Goal: Task Accomplishment & Management: Manage account settings

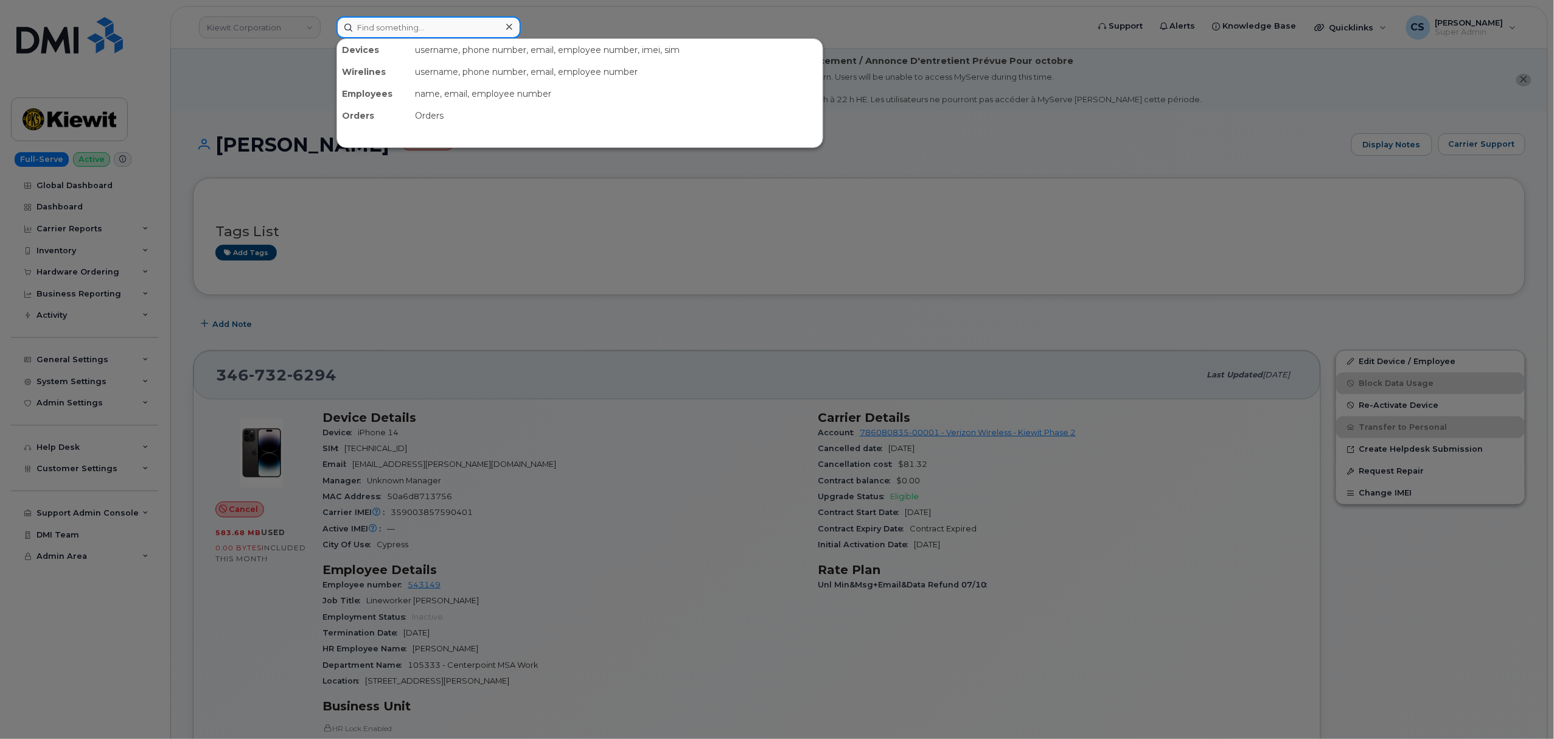
click at [419, 27] on input at bounding box center [428, 27] width 184 height 22
paste input "302465"
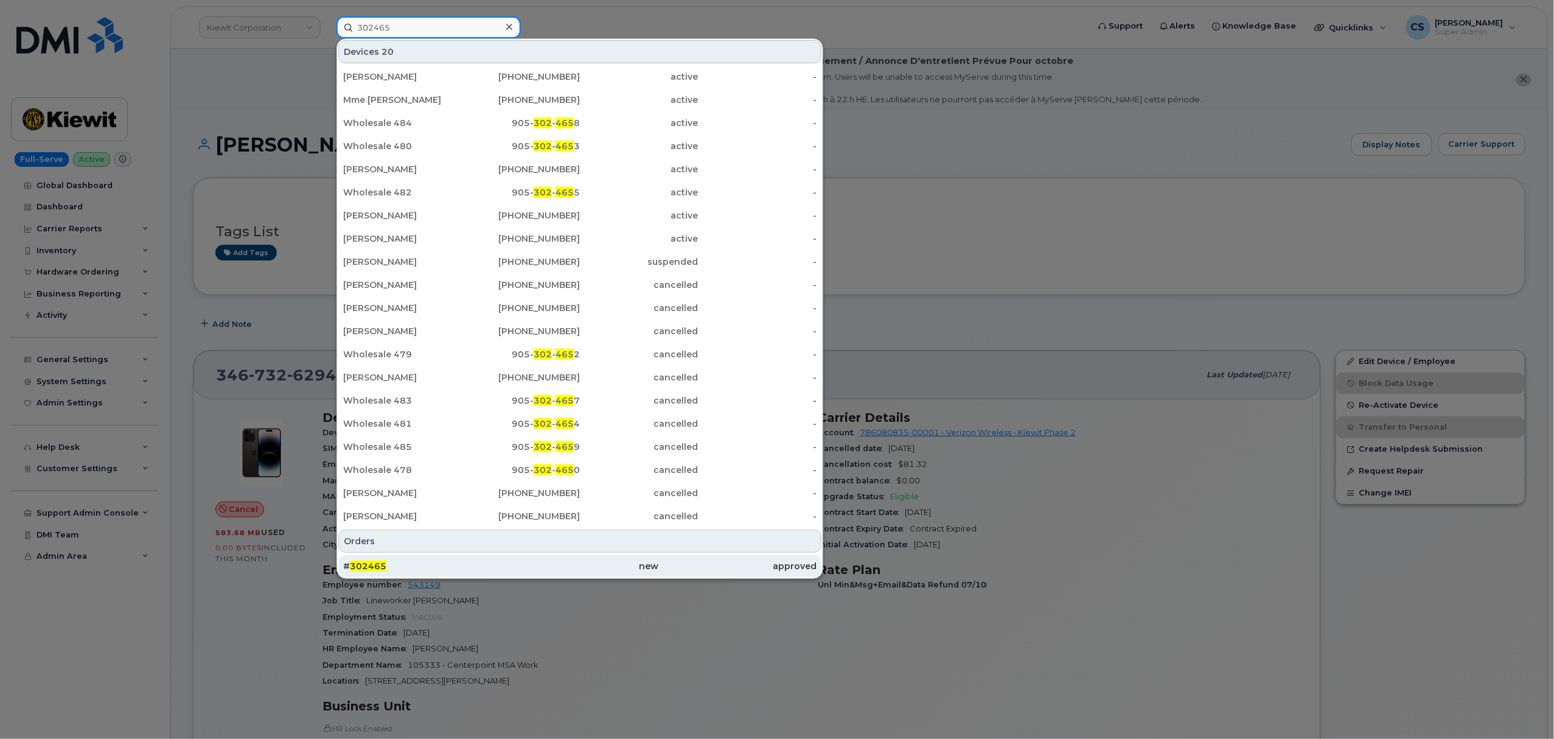
type input "302465"
click at [363, 565] on span "302465" at bounding box center [368, 565] width 37 height 11
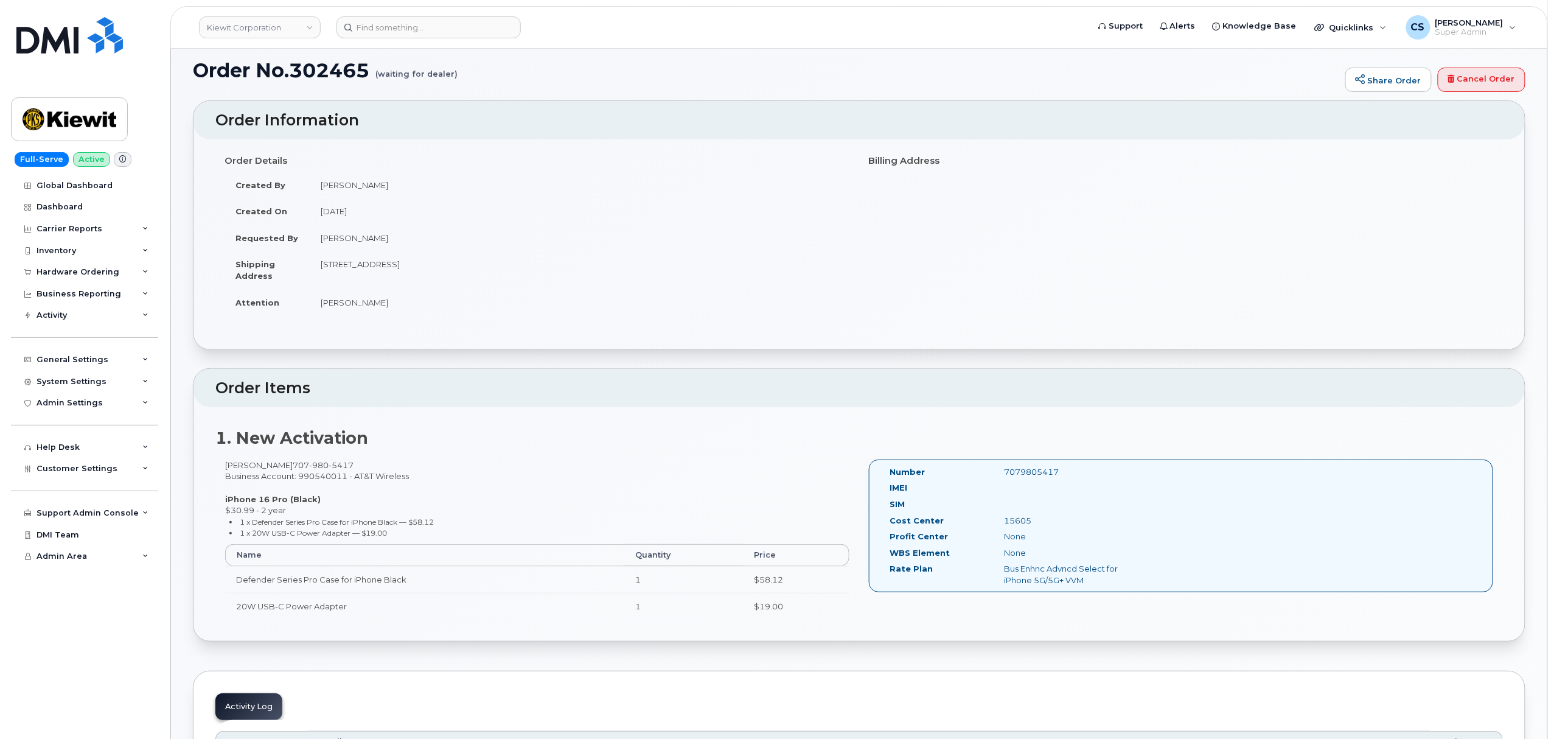
scroll to position [243, 0]
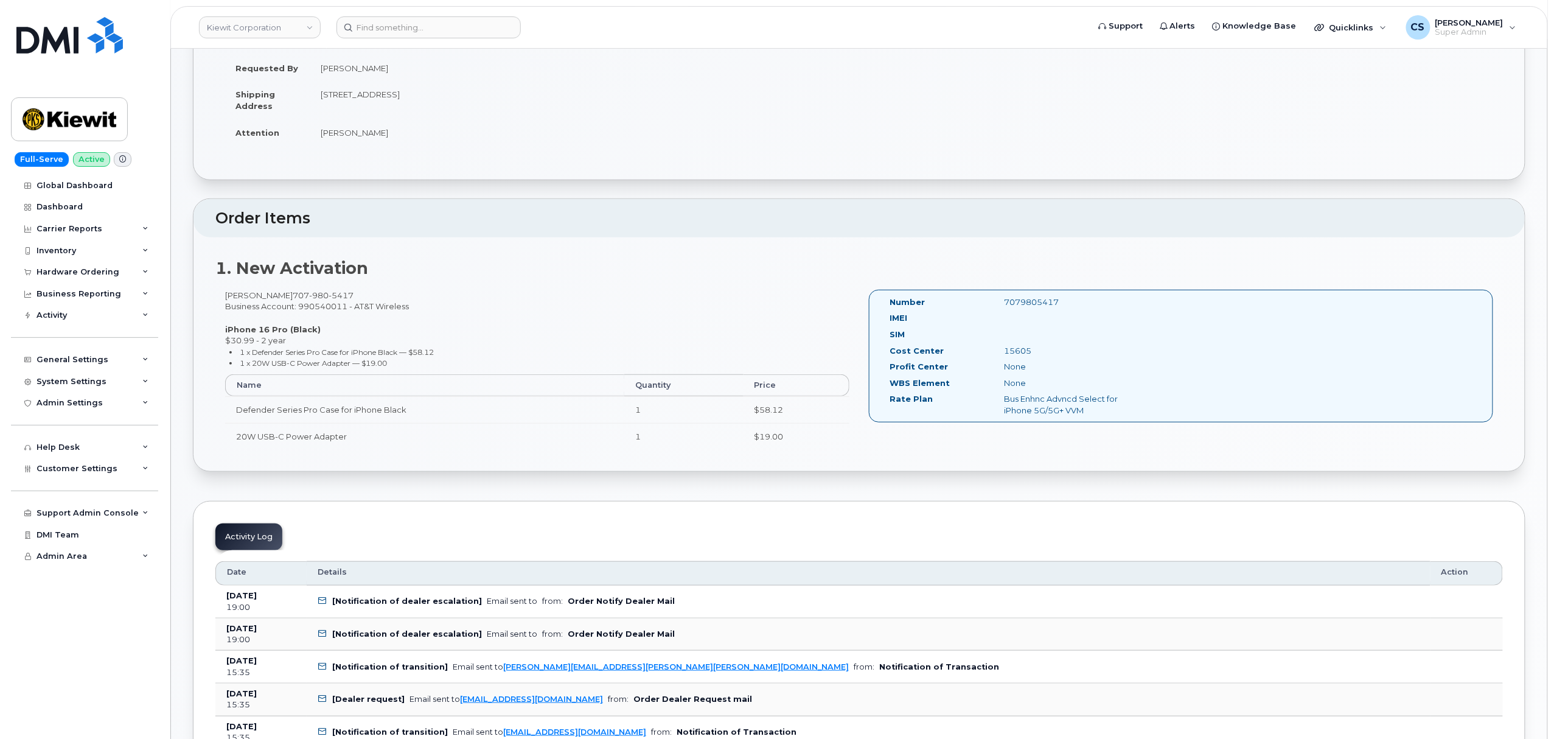
click at [1049, 304] on div "7079805417" at bounding box center [1075, 302] width 161 height 12
copy div "7079805417"
click at [262, 293] on div "Scott Shockman 707 980 5417 Business Account: 990540011 - AT&T Wireless iPhone …" at bounding box center [537, 375] width 644 height 170
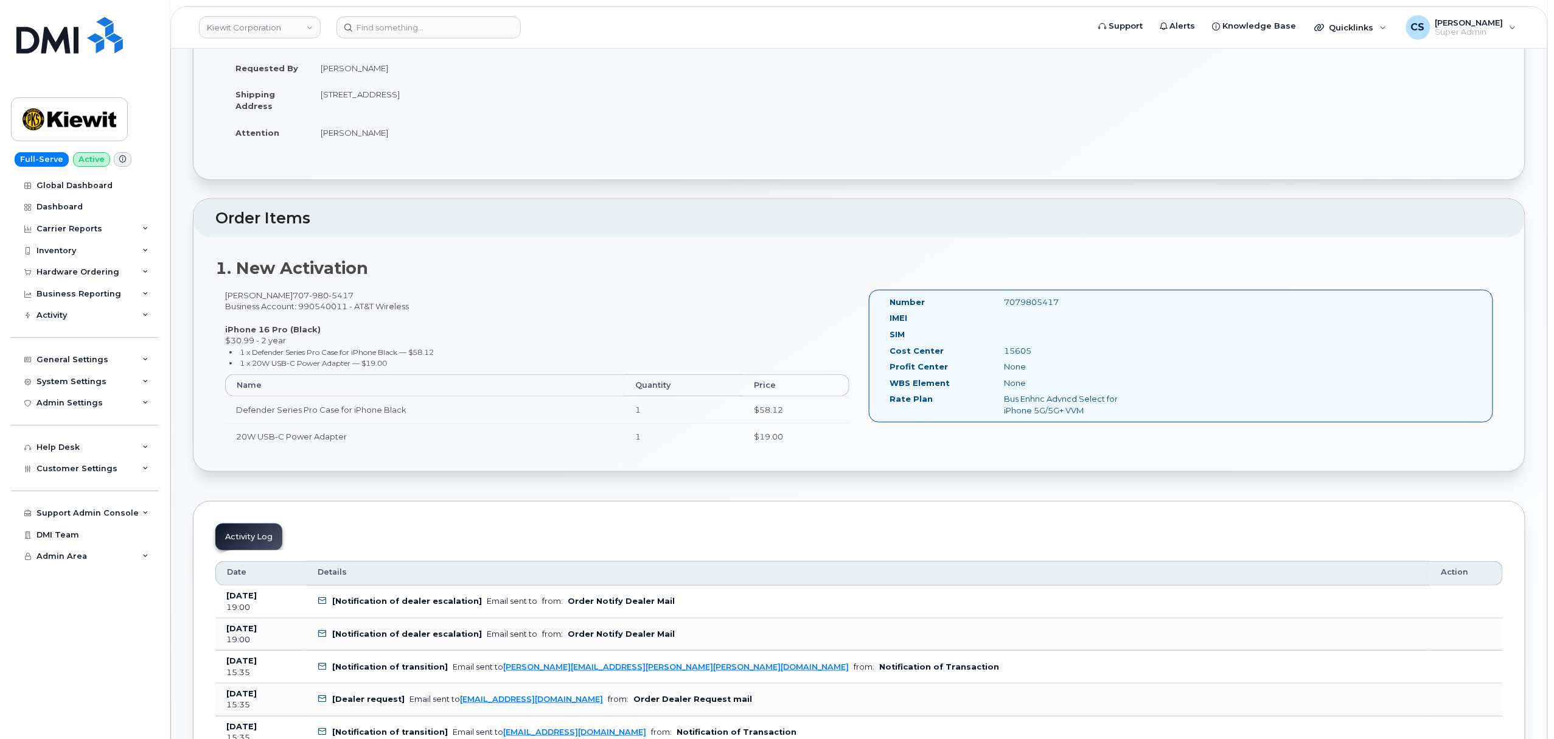
copy div "Shockman"
click at [1020, 349] on div "15605" at bounding box center [1075, 351] width 161 height 12
copy div "15605"
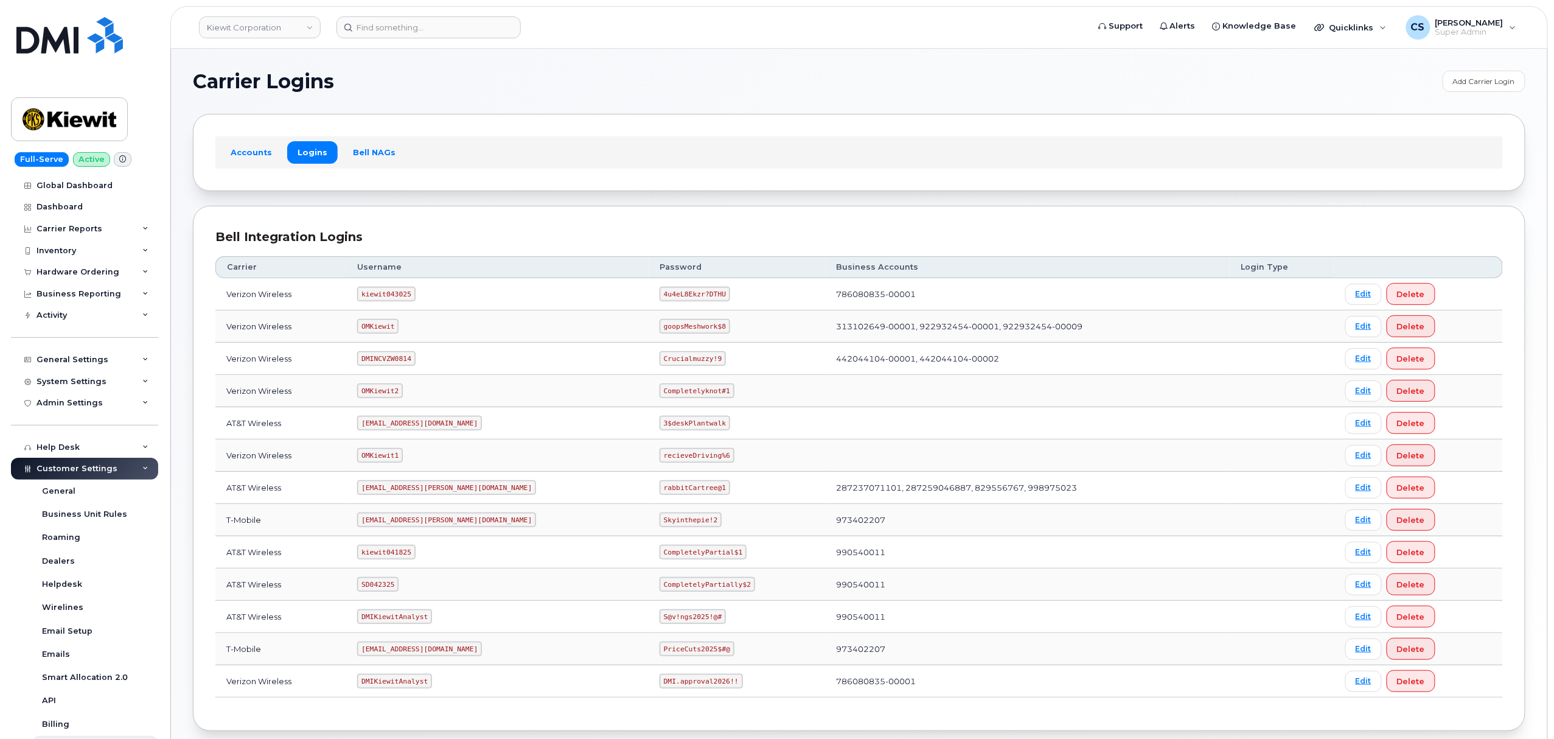
click at [393, 587] on code "SD042325" at bounding box center [377, 584] width 41 height 15
copy code "SD042325"
drag, startPoint x: 687, startPoint y: 587, endPoint x: 610, endPoint y: 588, distance: 77.9
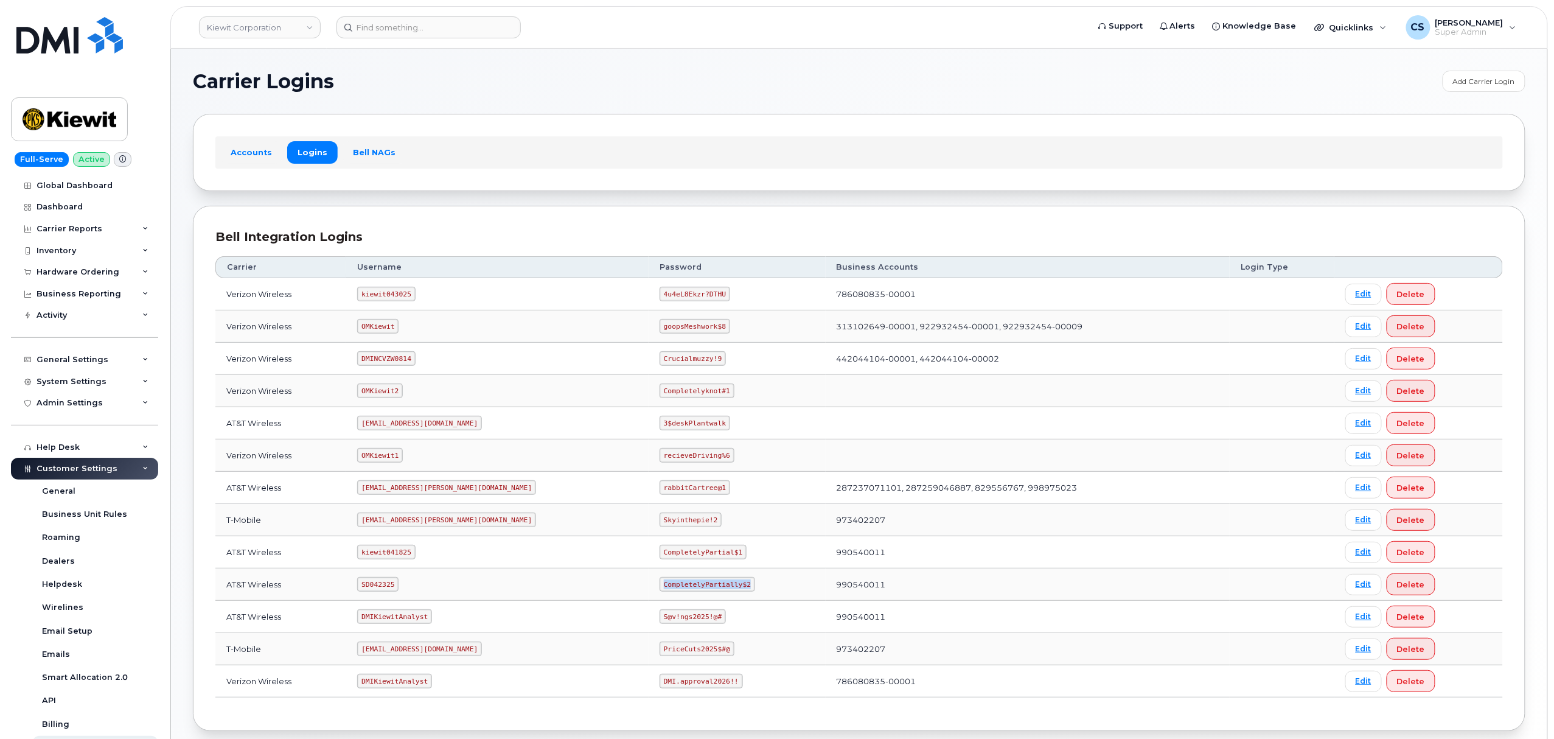
click at [659, 588] on code "CompletelyPartially$2" at bounding box center [707, 584] width 96 height 15
copy code "CompletelyPartially$2"
click at [397, 297] on code "kiewit043025" at bounding box center [386, 294] width 58 height 15
copy code "kiewit043025"
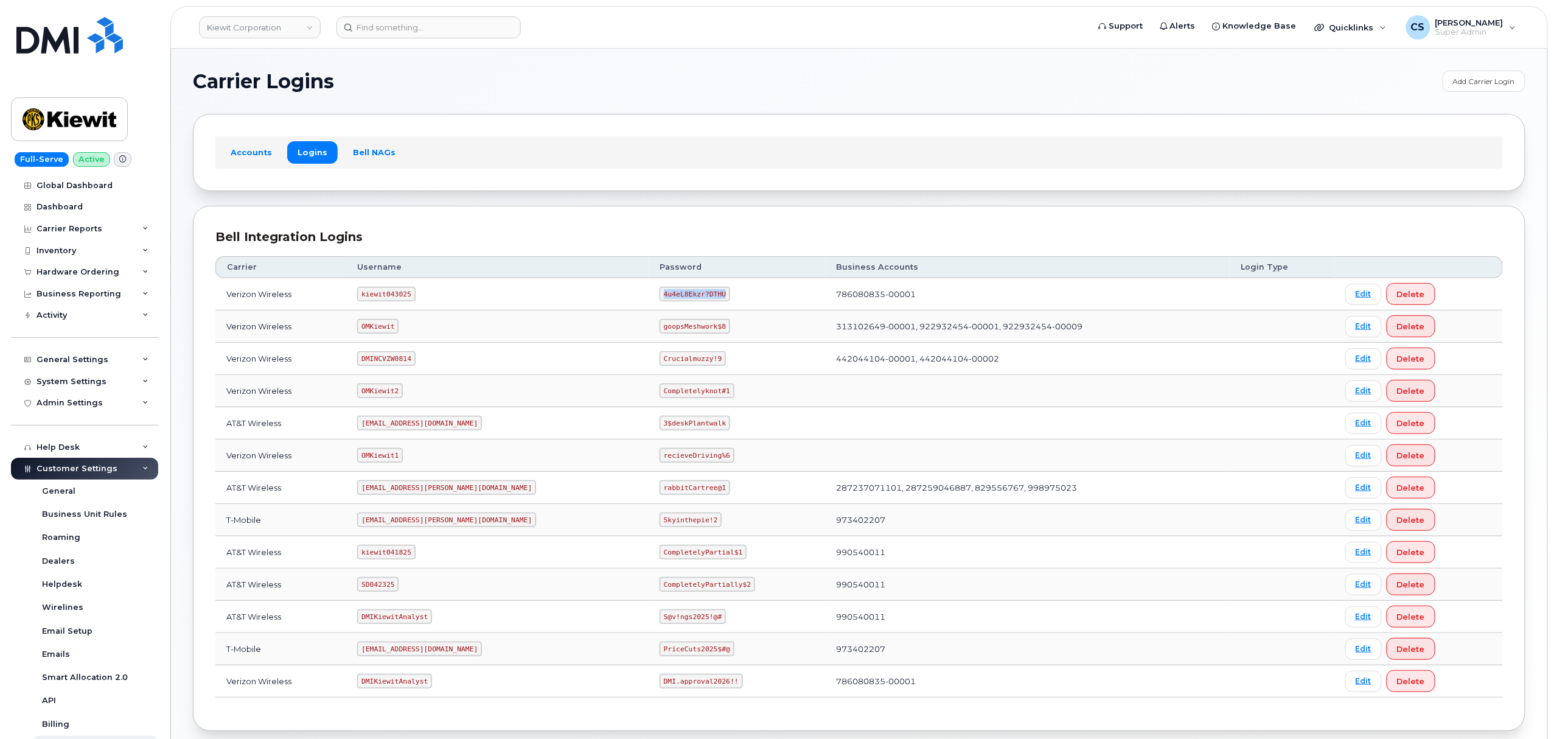
drag, startPoint x: 606, startPoint y: 294, endPoint x: 677, endPoint y: 295, distance: 70.6
click at [677, 295] on td "4u4eL8Ekzr?DTHU" at bounding box center [737, 294] width 177 height 32
copy code "4u4eL8Ekzr?DTHU"
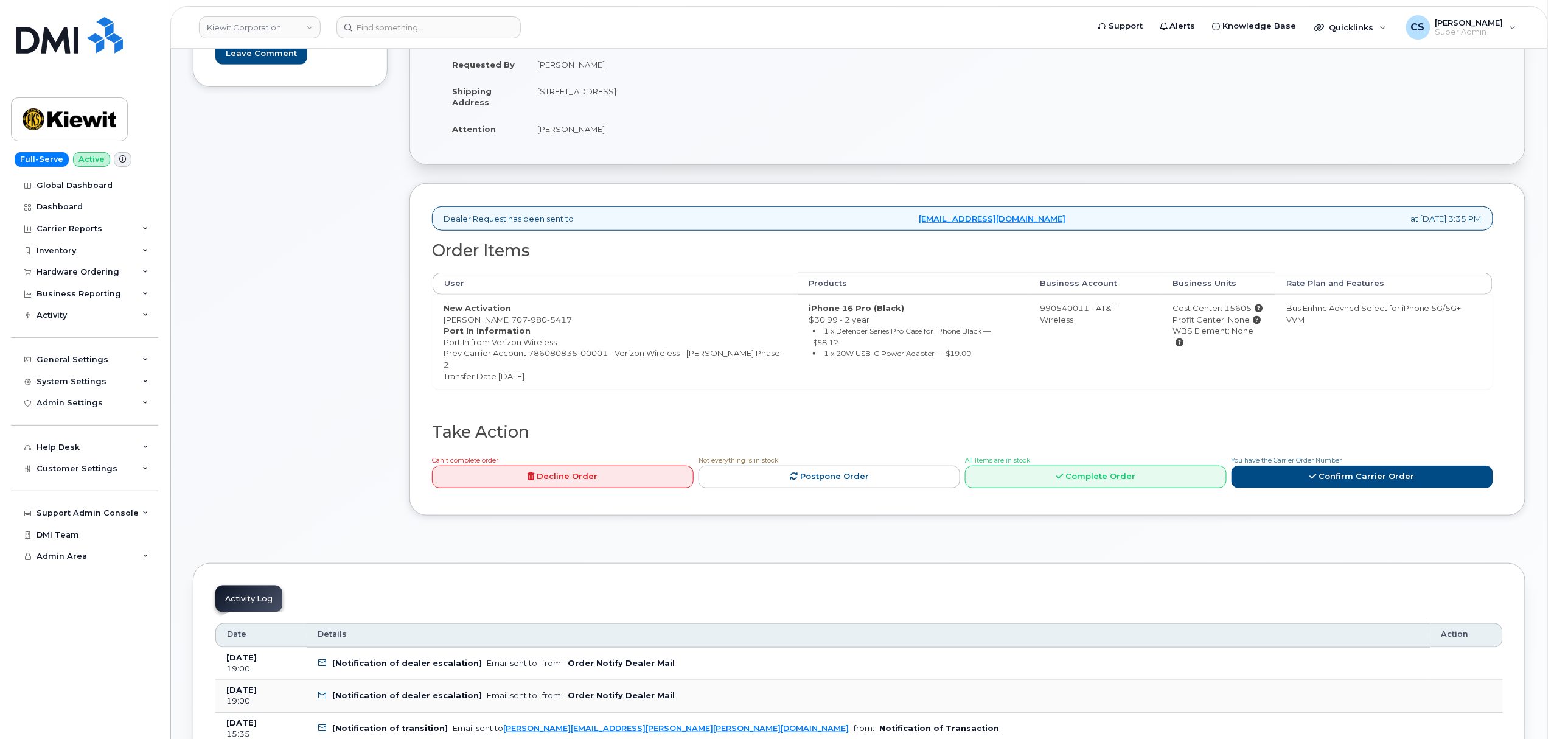
scroll to position [405, 0]
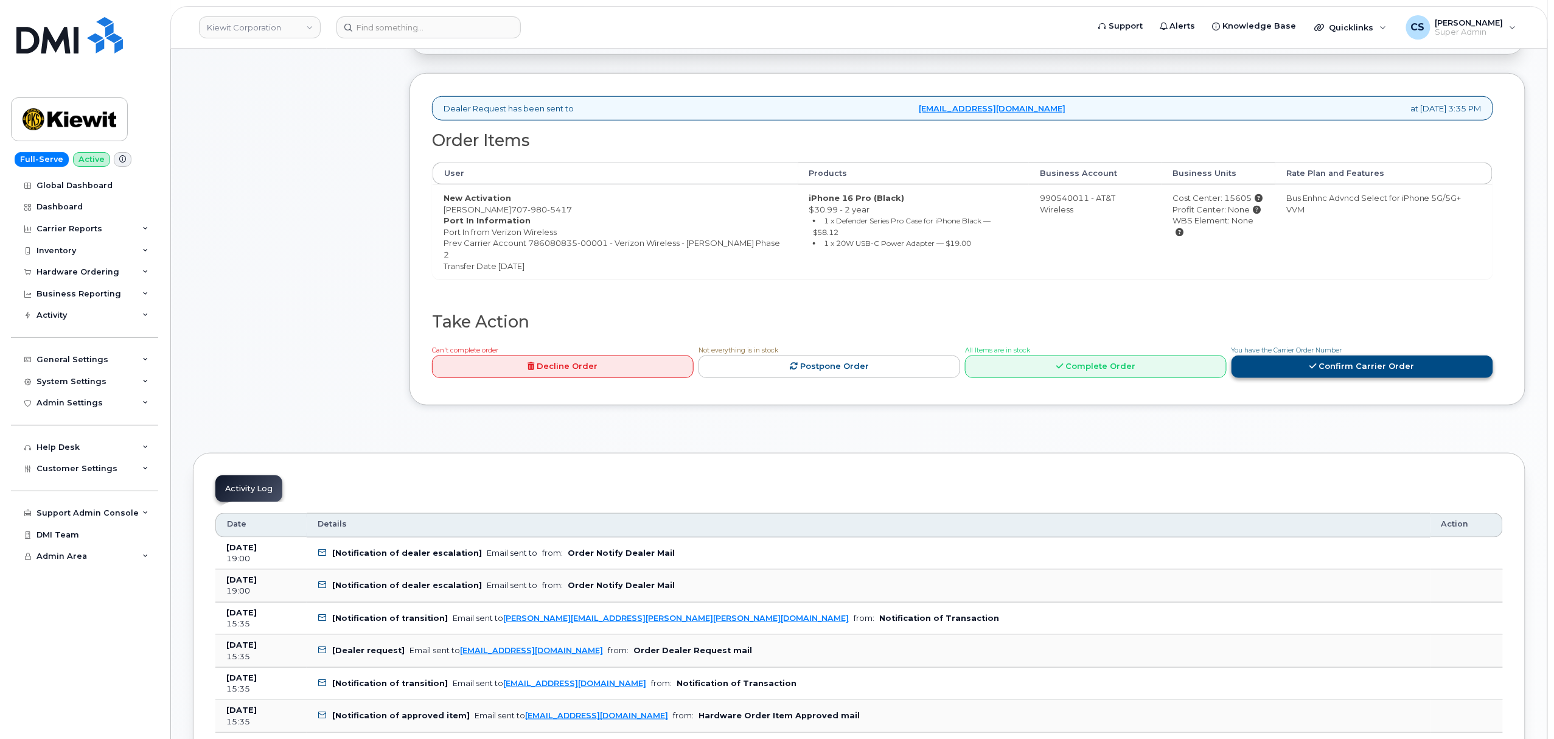
click at [1298, 357] on link "Confirm Carrier Order" at bounding box center [1362, 366] width 262 height 23
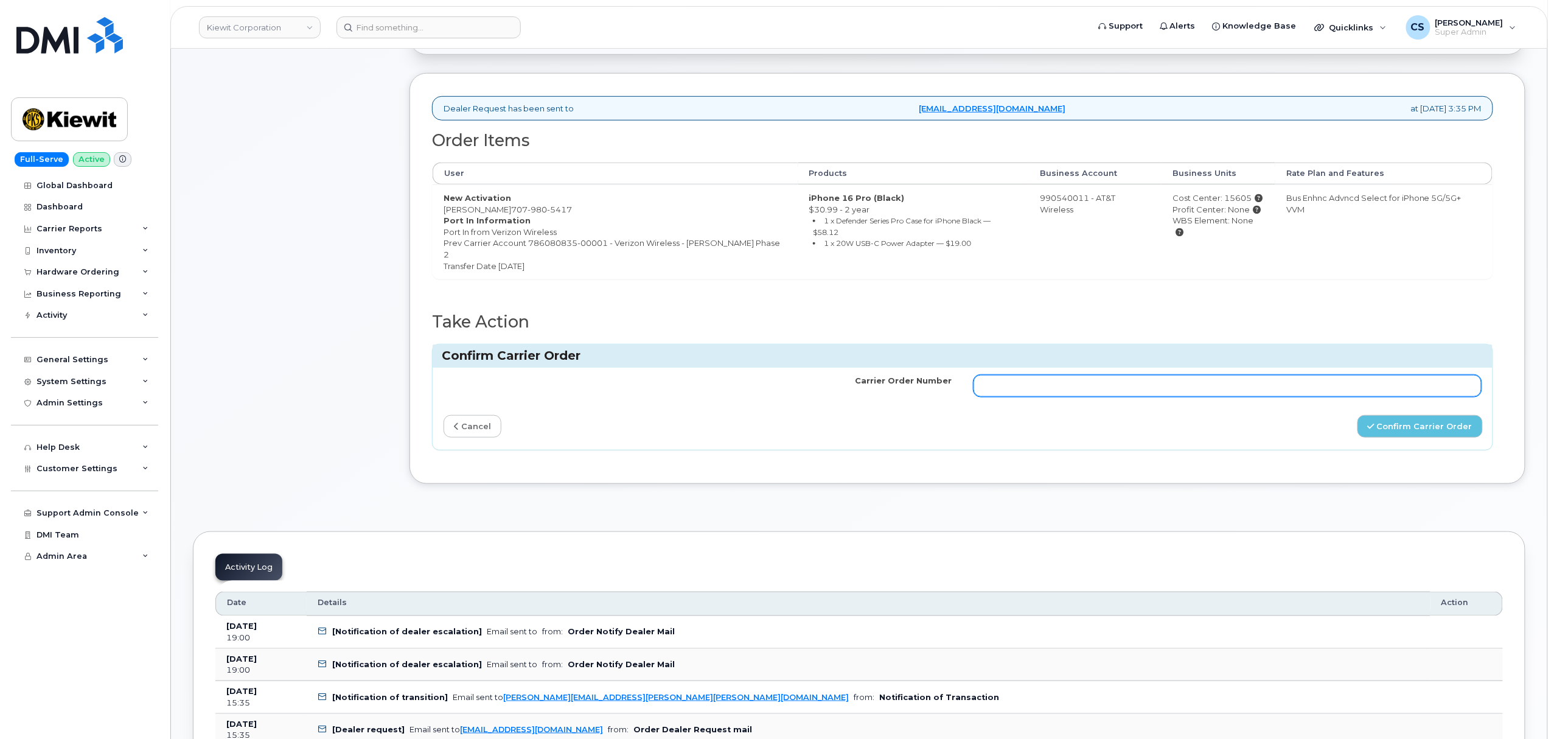
click at [1168, 383] on input "Carrier Order Number" at bounding box center [1227, 386] width 508 height 22
paste input "10-173355473011897"
type input "10-173355473011897"
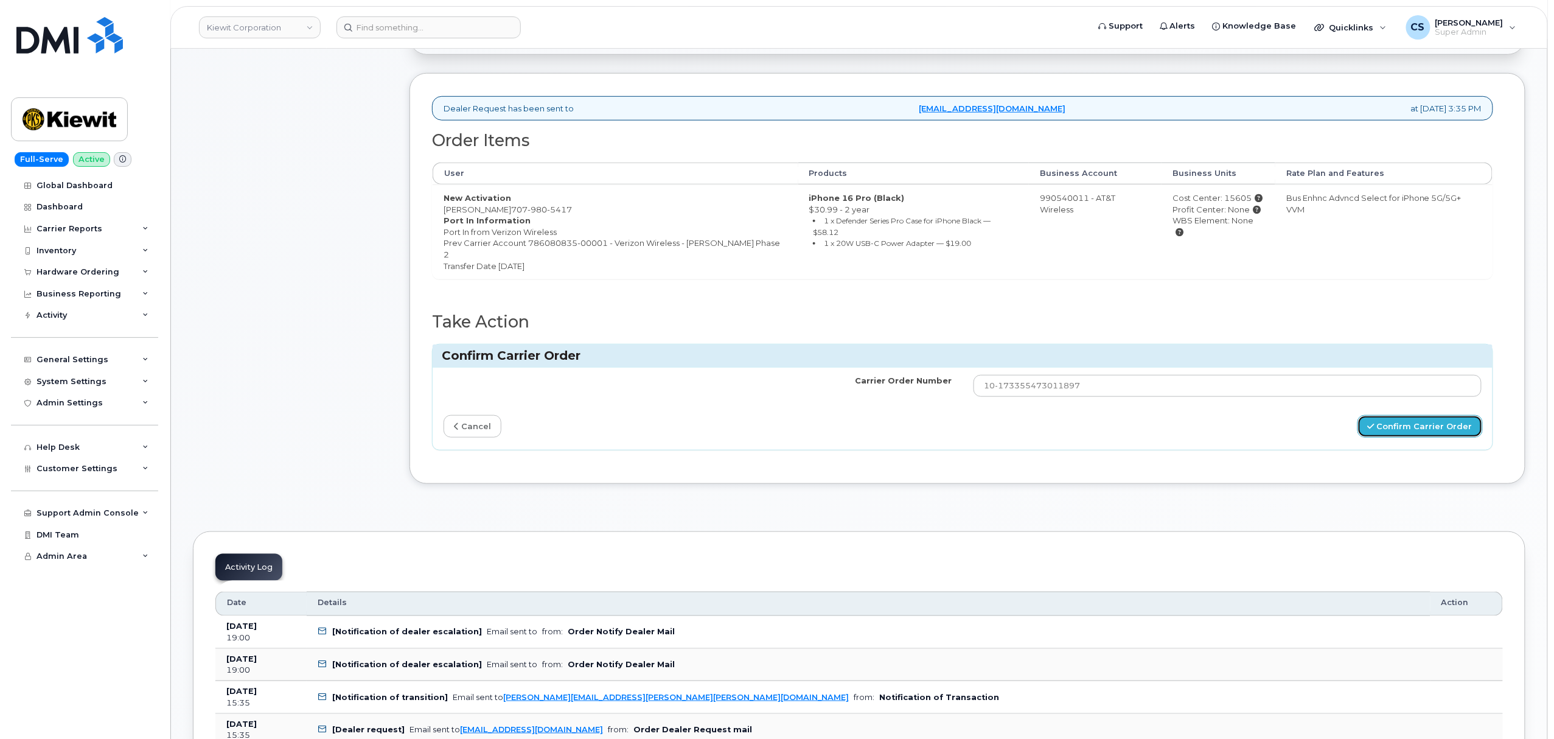
click at [1380, 415] on button "Confirm Carrier Order" at bounding box center [1419, 426] width 125 height 23
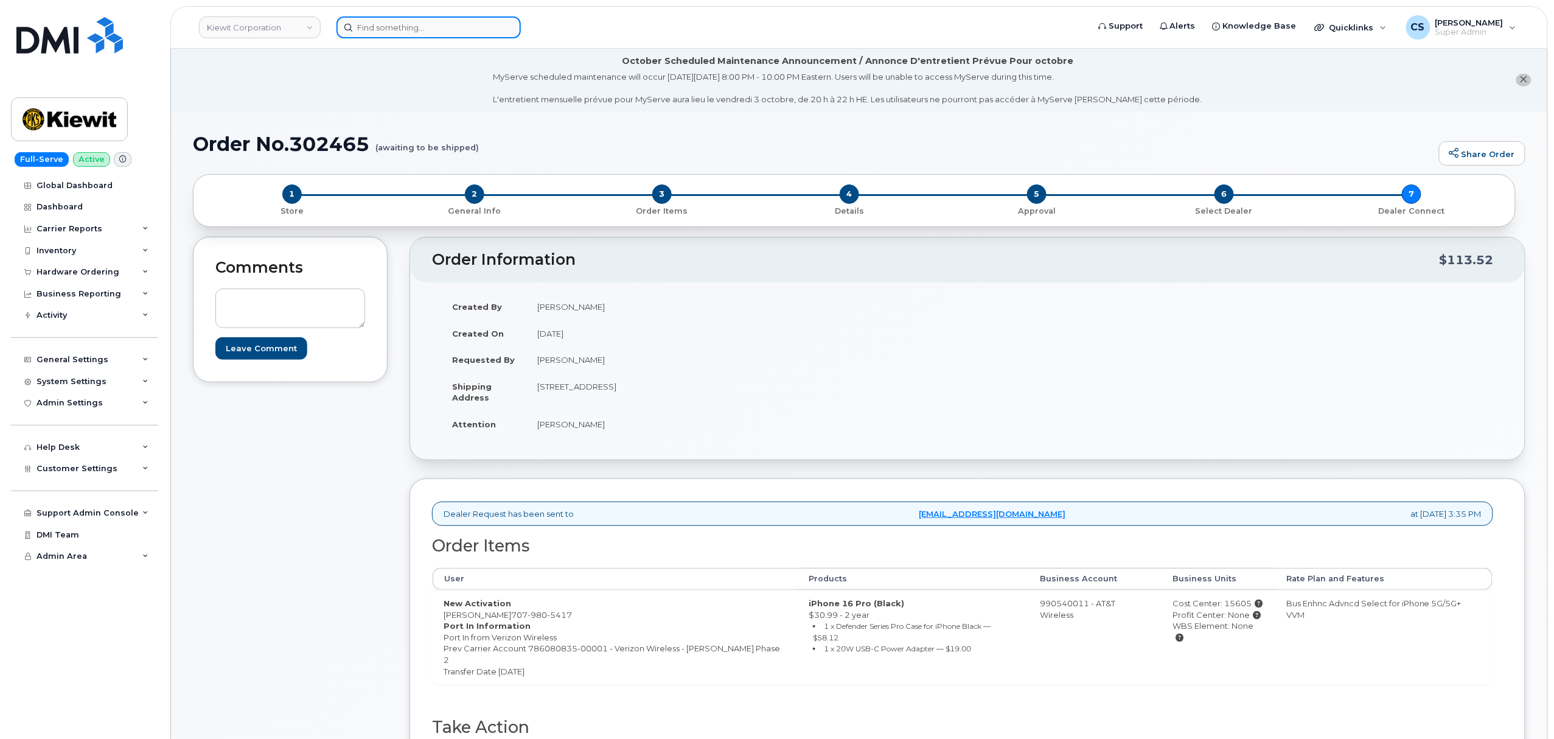
click at [385, 24] on input at bounding box center [428, 27] width 184 height 22
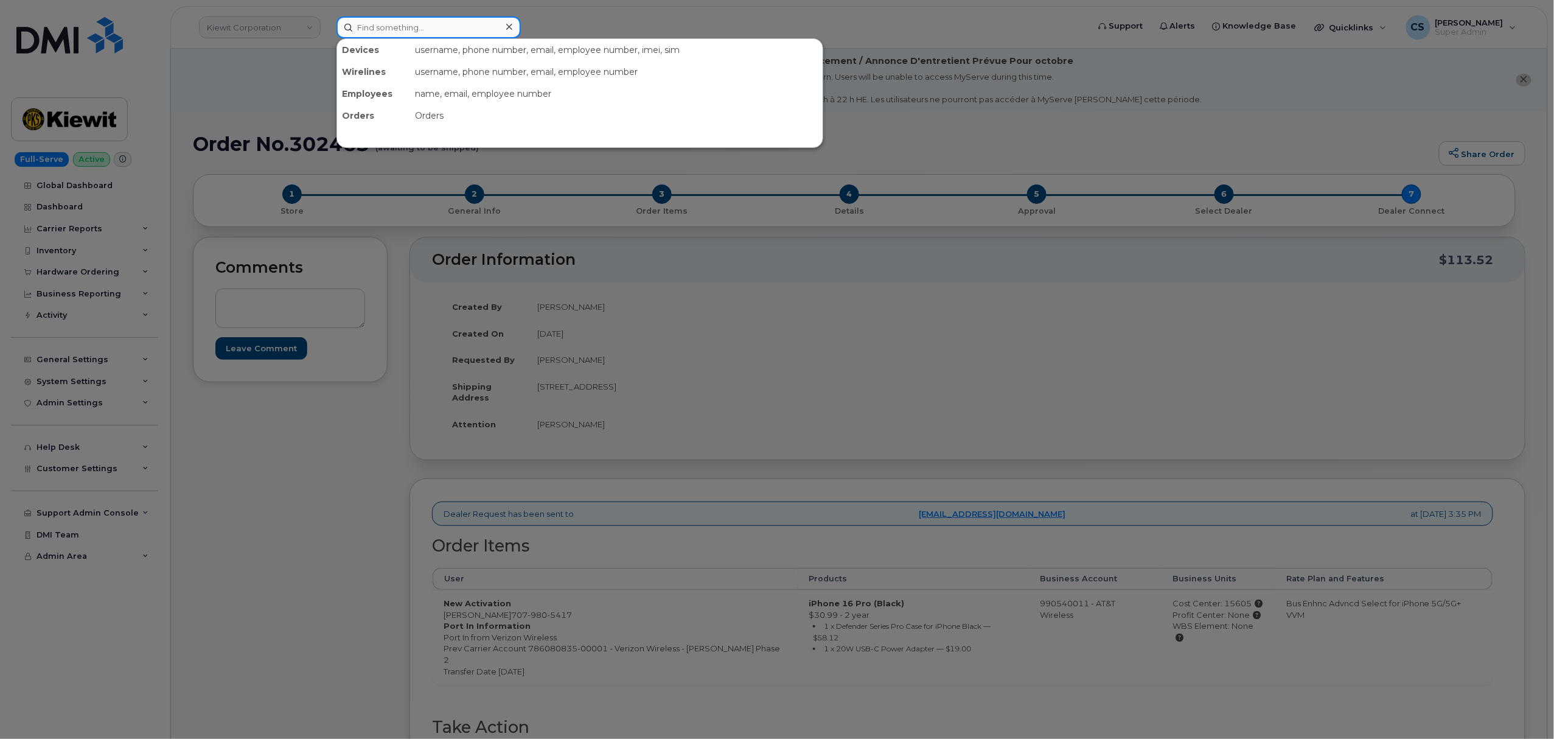
paste input "302599"
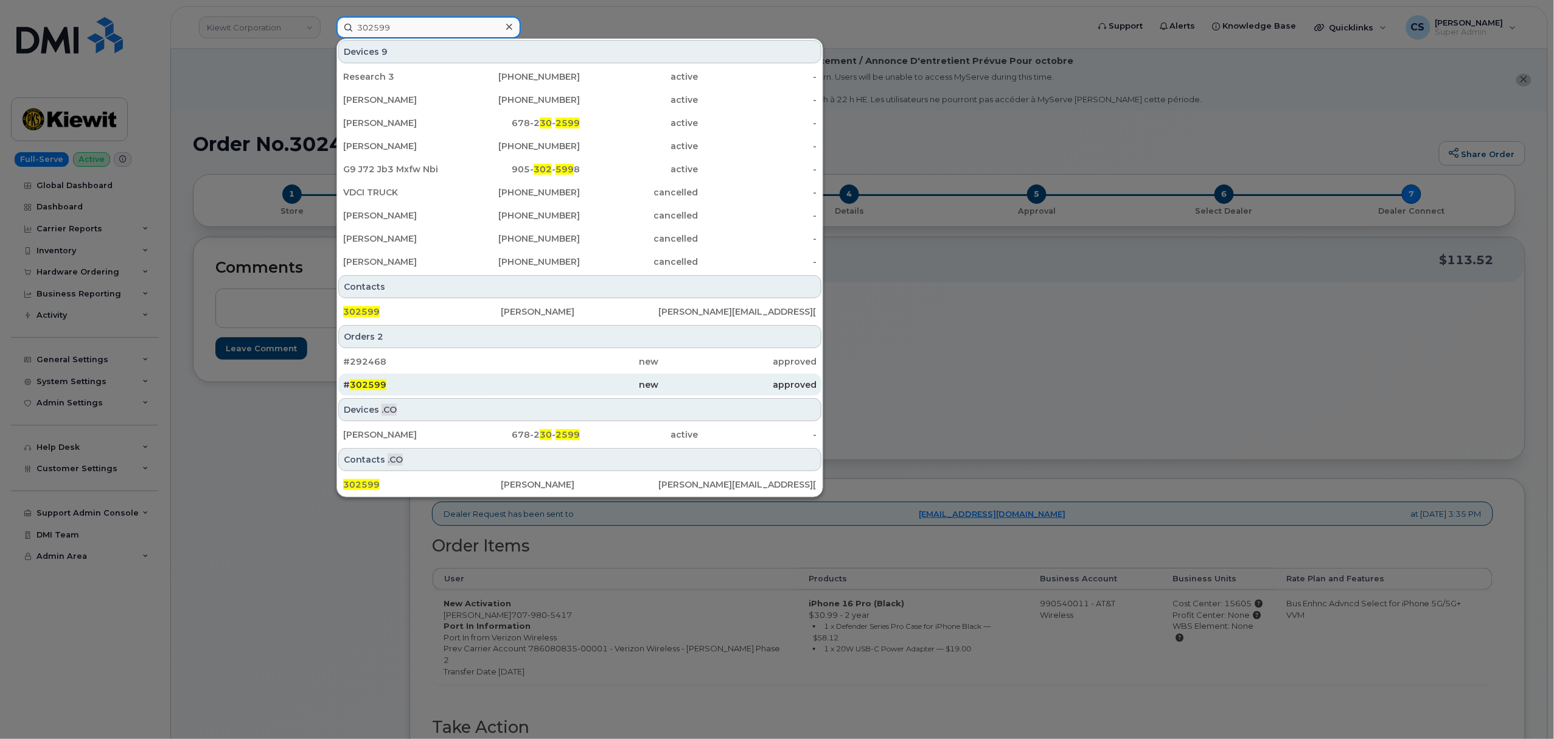
type input "302599"
click at [371, 383] on span "302599" at bounding box center [368, 384] width 37 height 11
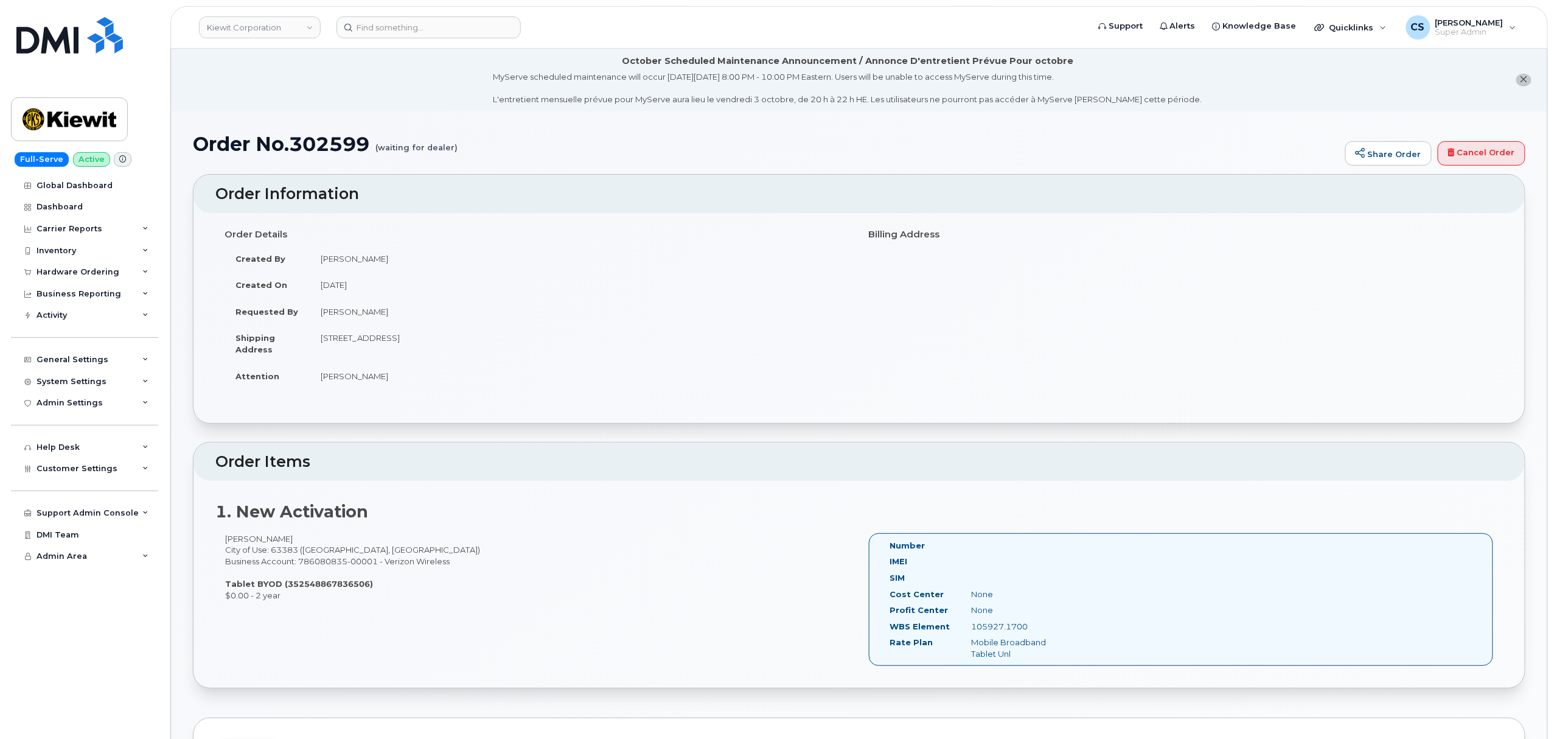
drag, startPoint x: 1029, startPoint y: 628, endPoint x: 970, endPoint y: 627, distance: 59.6
click at [970, 627] on div "105927.1700" at bounding box center [1019, 627] width 114 height 12
copy div "105927.1700"
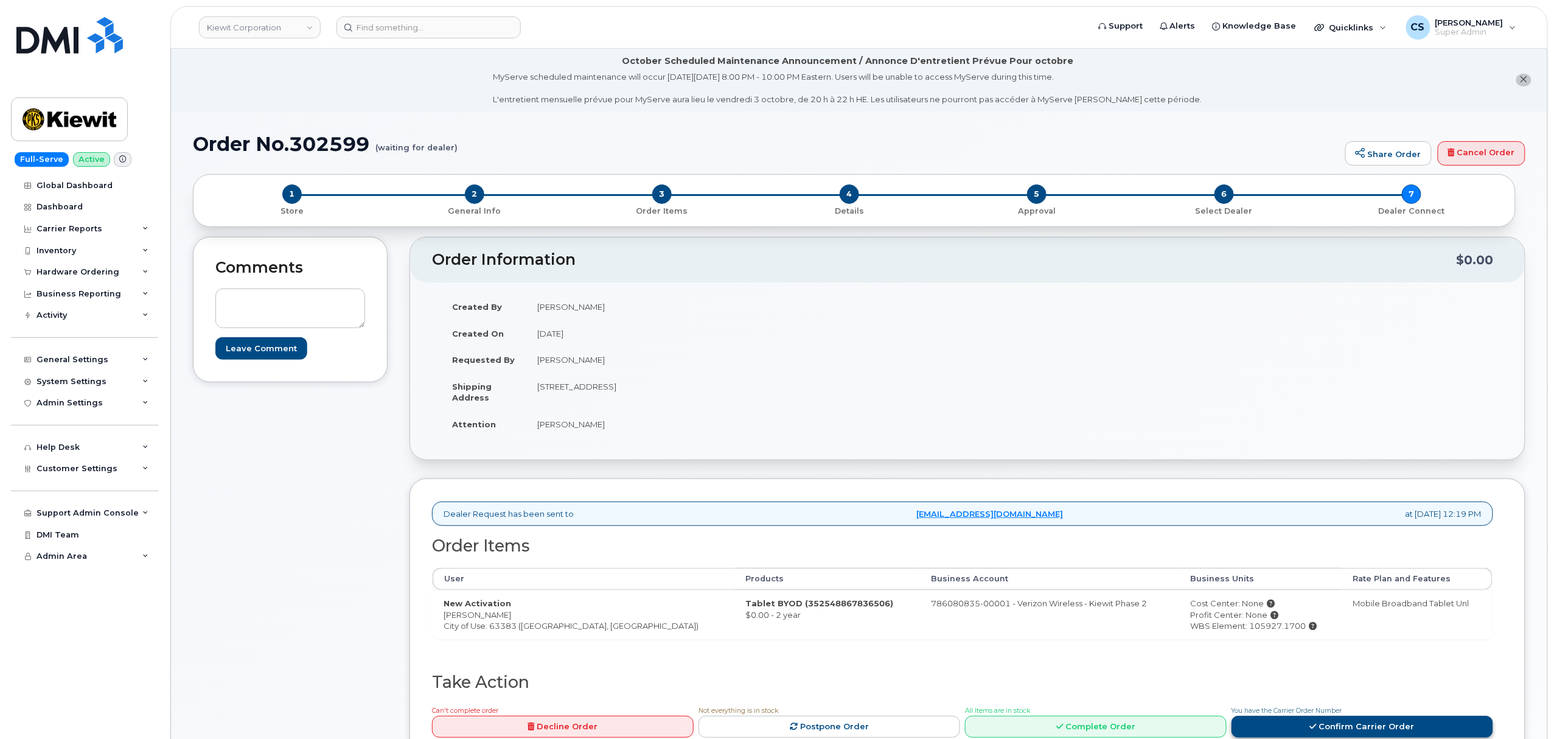
click at [1299, 728] on link "Confirm Carrier Order" at bounding box center [1362, 726] width 262 height 23
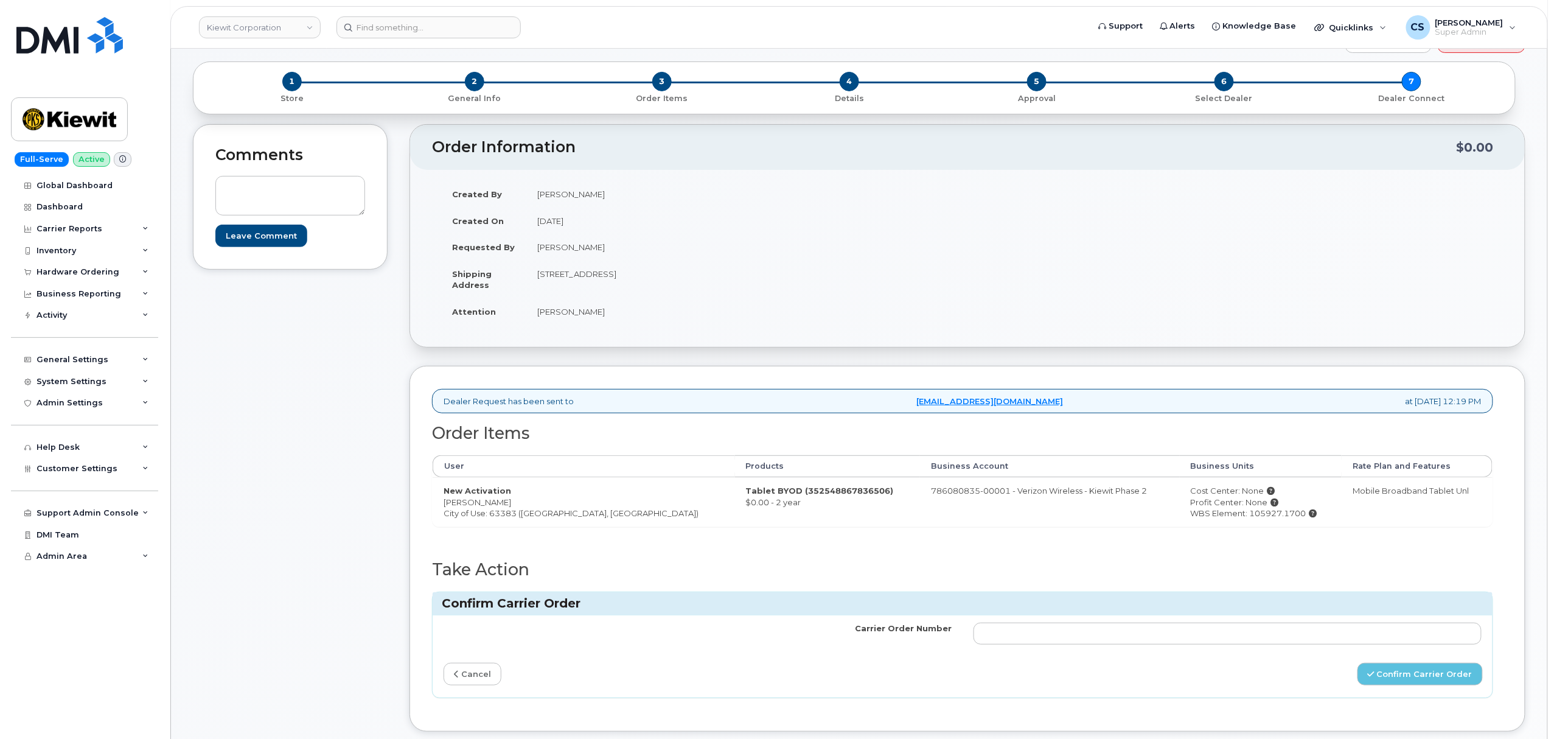
scroll to position [324, 0]
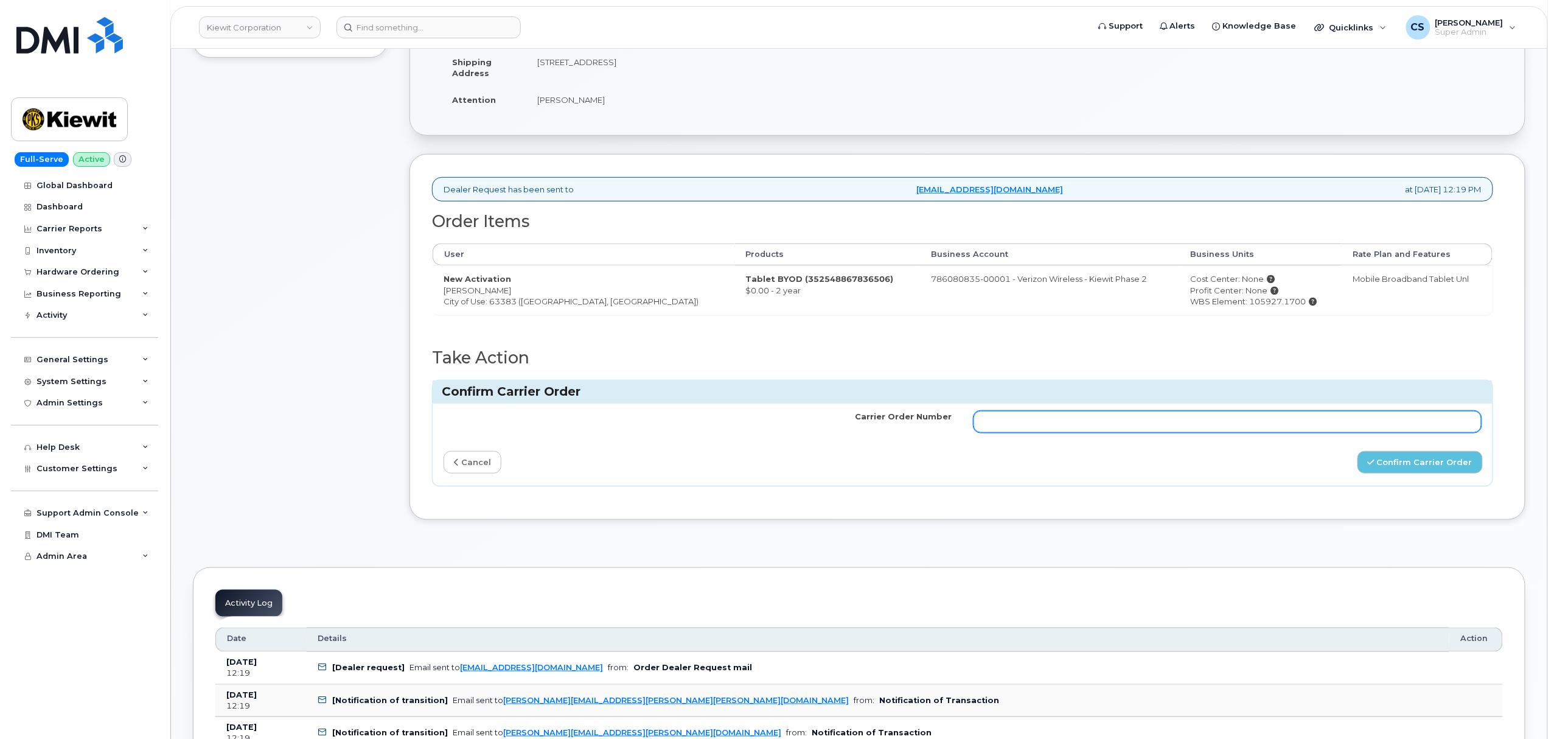
click at [1071, 421] on input "Carrier Order Number" at bounding box center [1227, 422] width 508 height 22
paste input "MB3000599310127"
type input "MB3000599310127"
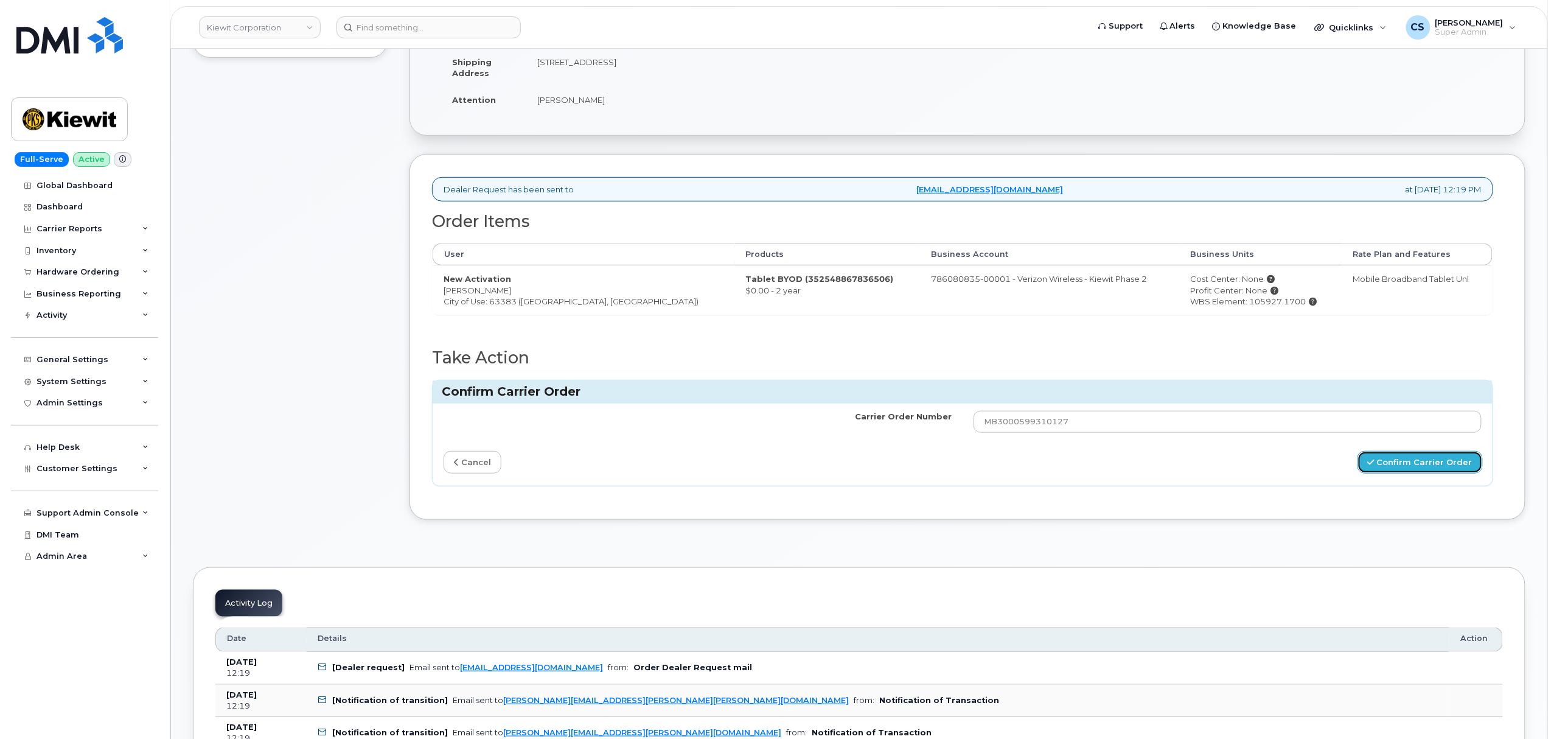
click at [1397, 470] on button "Confirm Carrier Order" at bounding box center [1419, 462] width 125 height 23
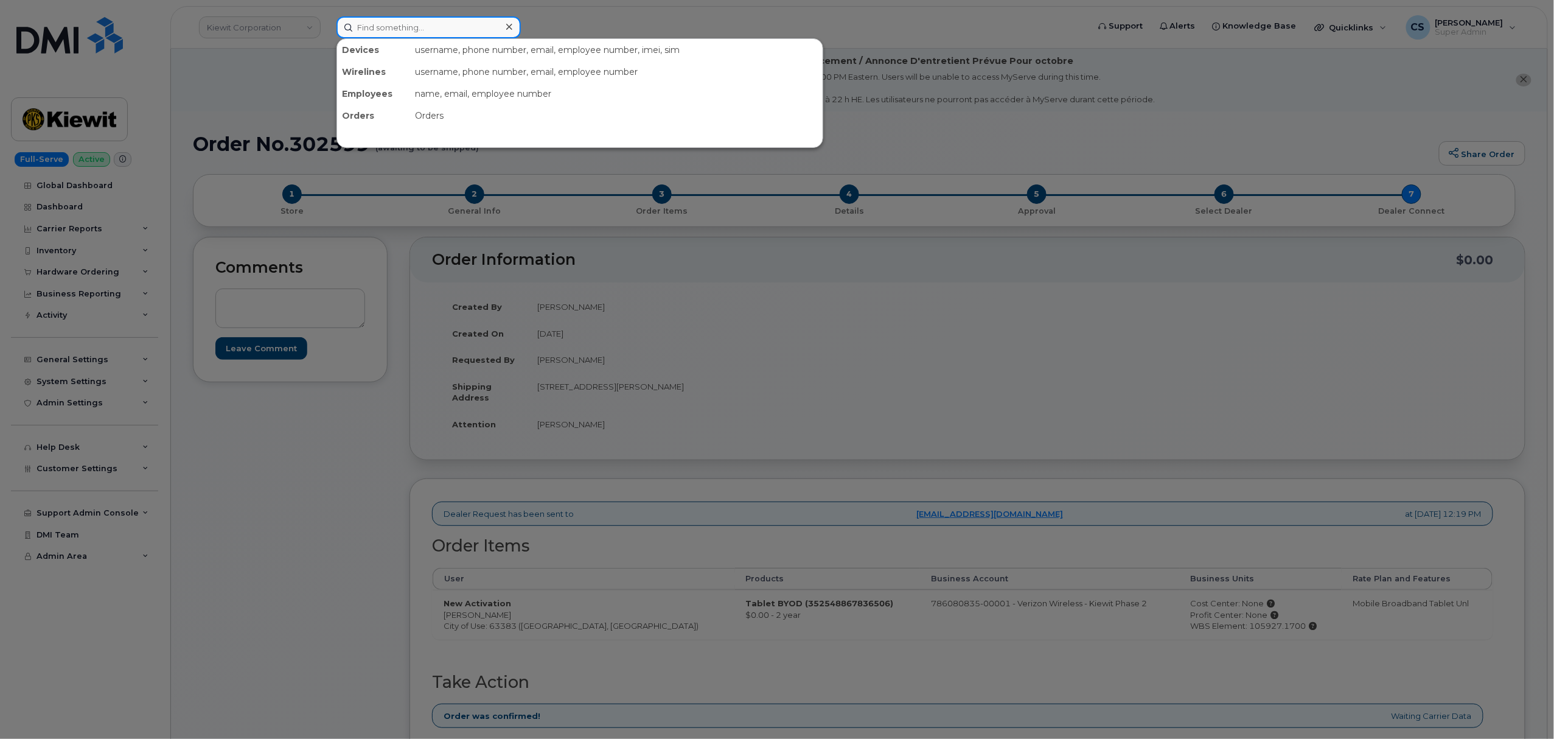
click at [432, 24] on input at bounding box center [428, 27] width 184 height 22
paste input "727-647-3126"
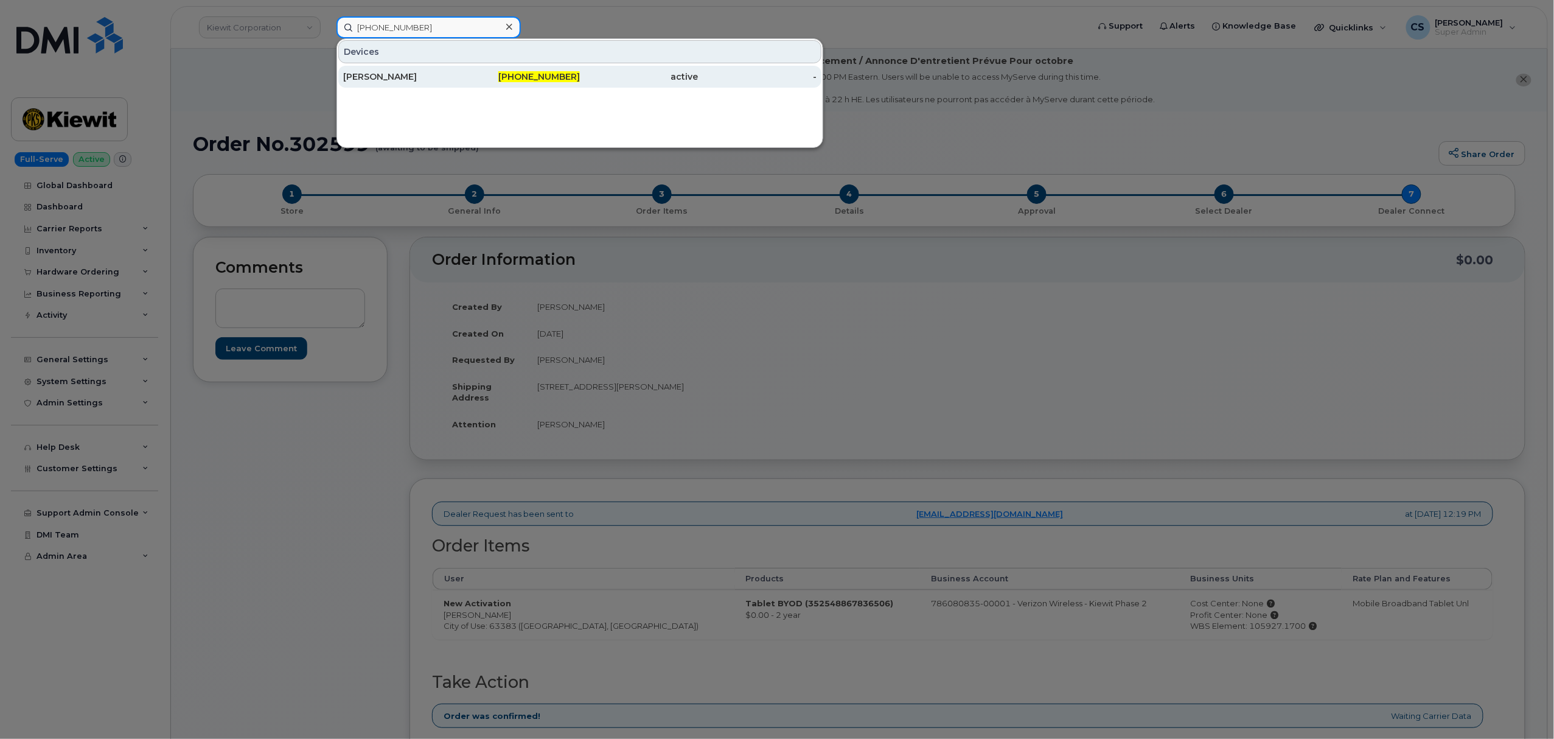
type input "727-647-3126"
click at [538, 69] on div "727-647-3126" at bounding box center [521, 77] width 119 height 22
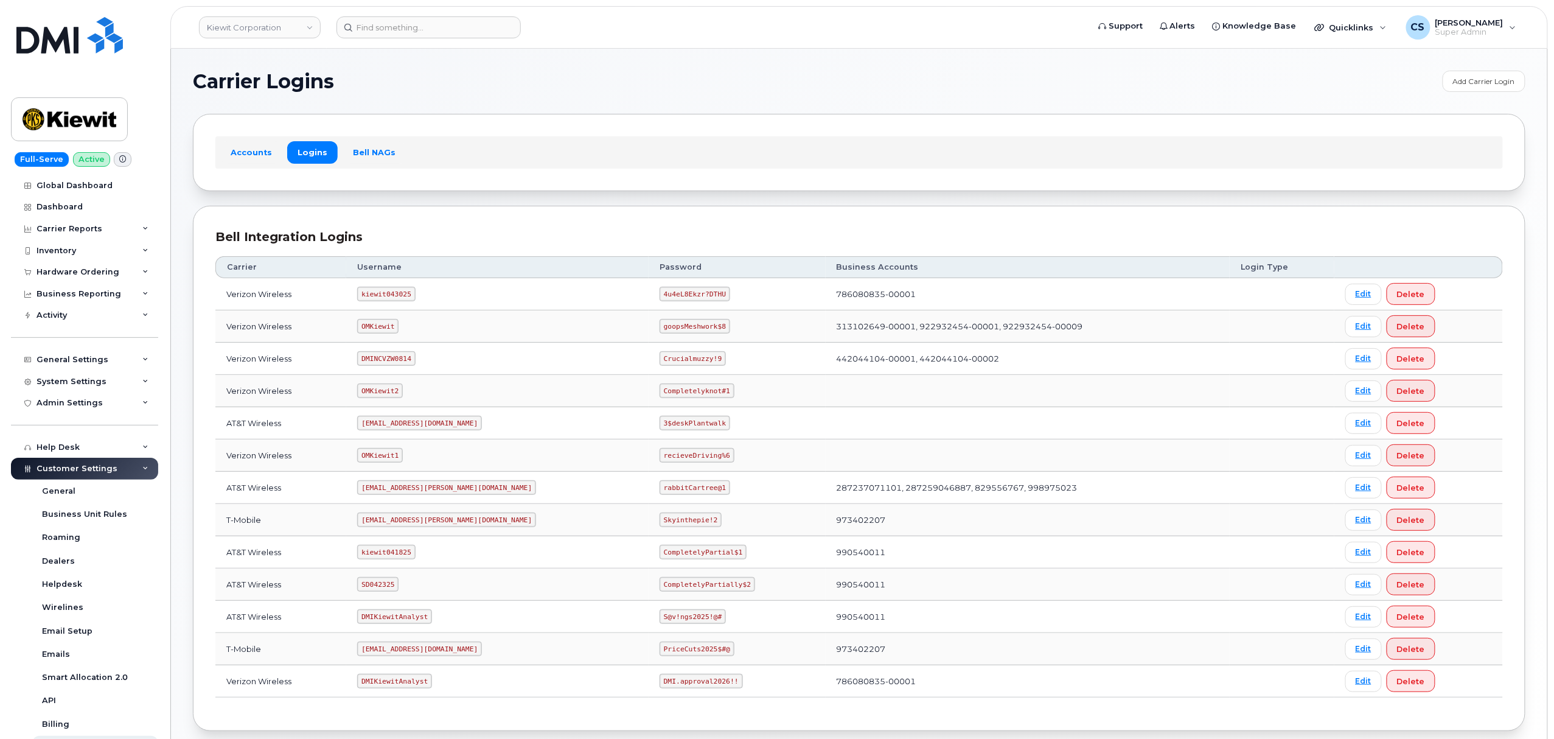
click at [388, 590] on code "SD042325" at bounding box center [377, 584] width 41 height 15
copy code "SD042325"
drag, startPoint x: 689, startPoint y: 588, endPoint x: 607, endPoint y: 585, distance: 82.8
click at [659, 585] on code "CompletelyPartially$2" at bounding box center [707, 584] width 96 height 15
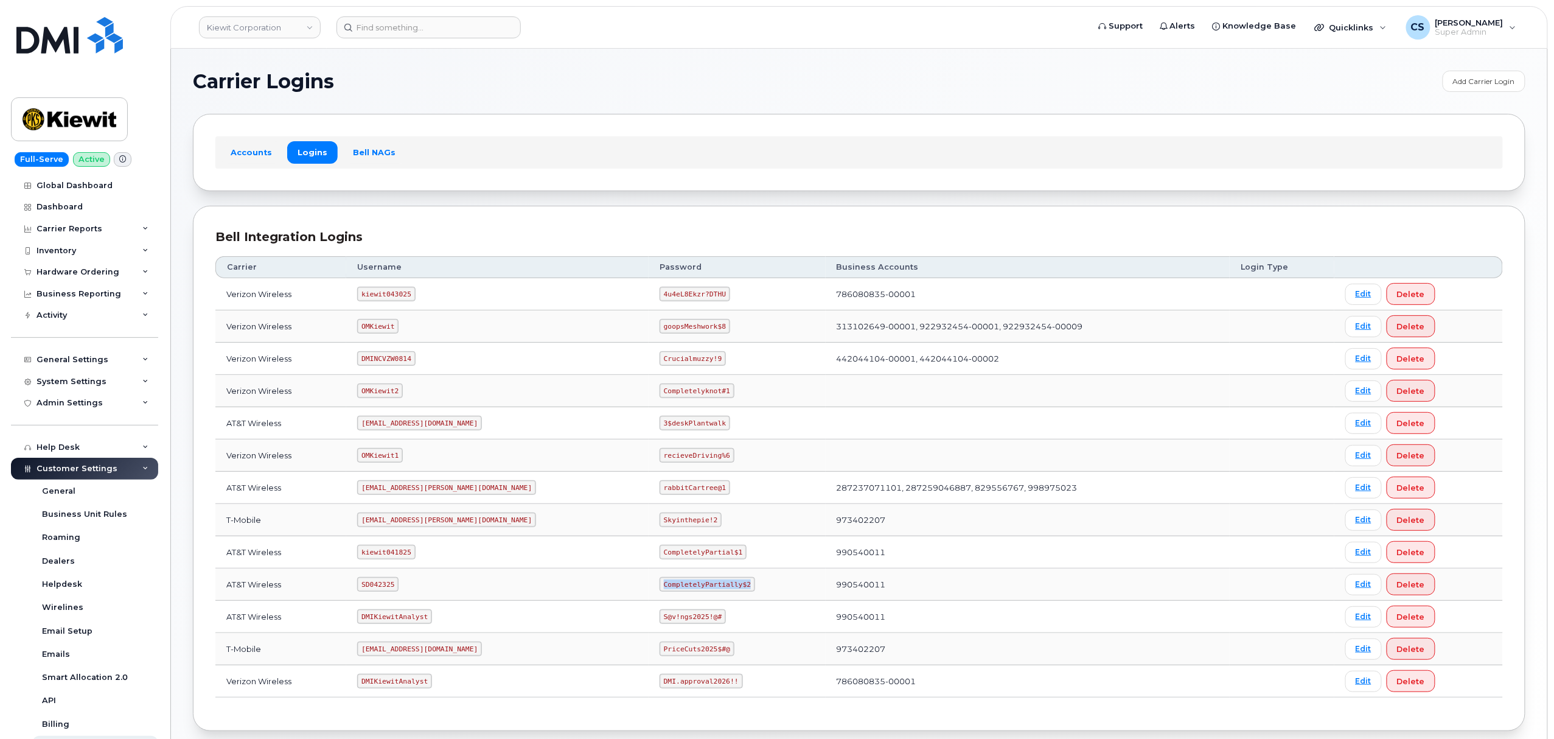
copy code "CompletelyPartially$2"
